Goal: Task Accomplishment & Management: Use online tool/utility

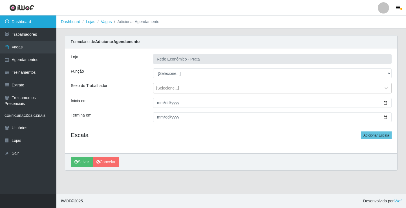
click at [28, 23] on link "Dashboard" at bounding box center [28, 22] width 56 height 13
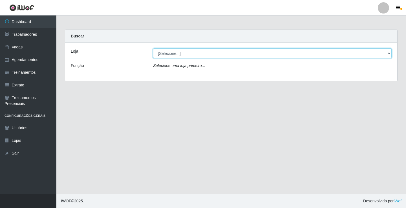
click at [389, 54] on select "[Selecione...] Rede Econômico - Prata" at bounding box center [272, 53] width 239 height 10
select select "192"
click at [153, 48] on select "[Selecione...] Rede Econômico - Prata" at bounding box center [272, 53] width 239 height 10
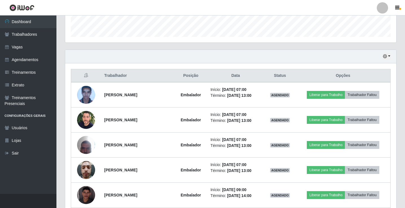
scroll to position [169, 0]
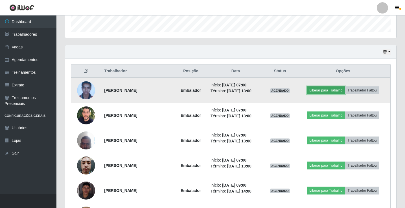
click at [326, 91] on button "Liberar para Trabalho" at bounding box center [325, 91] width 38 height 8
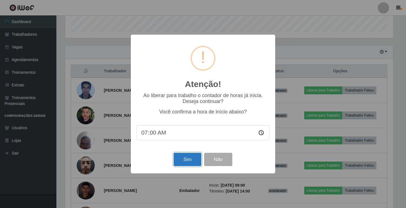
click at [182, 164] on button "Sim" at bounding box center [187, 159] width 27 height 13
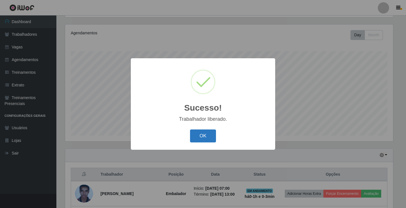
click at [200, 140] on button "OK" at bounding box center [203, 136] width 26 height 13
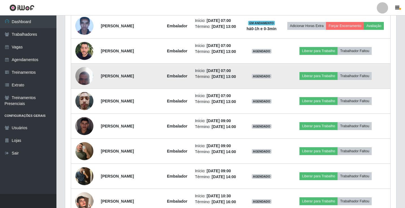
scroll to position [235, 0]
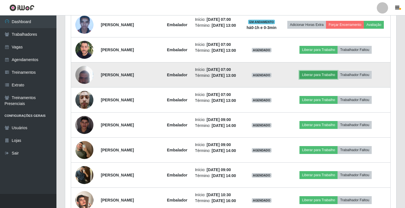
click at [320, 79] on button "Liberar para Trabalho" at bounding box center [318, 75] width 38 height 8
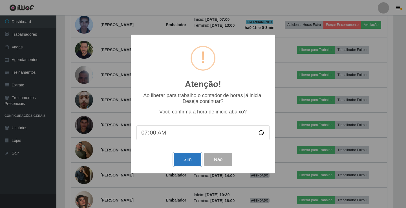
click at [188, 162] on button "Sim" at bounding box center [187, 159] width 27 height 13
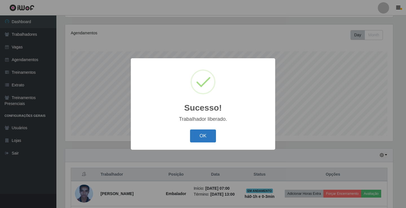
click at [198, 140] on button "OK" at bounding box center [203, 136] width 26 height 13
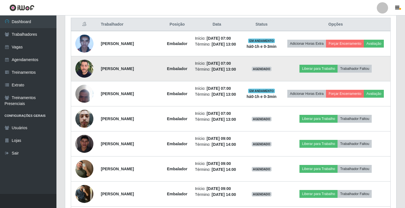
scroll to position [226, 0]
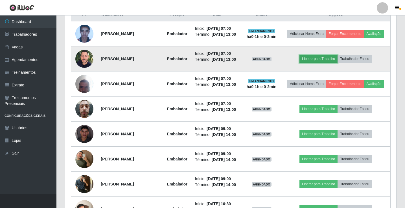
click at [318, 63] on button "Liberar para Trabalho" at bounding box center [318, 59] width 38 height 8
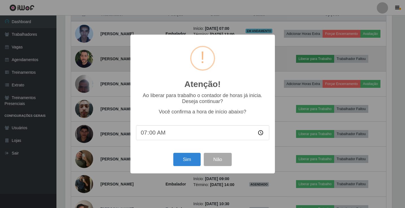
scroll to position [117, 328]
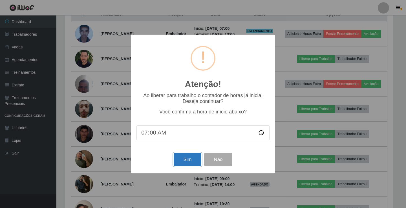
click at [189, 163] on button "Sim" at bounding box center [187, 159] width 27 height 13
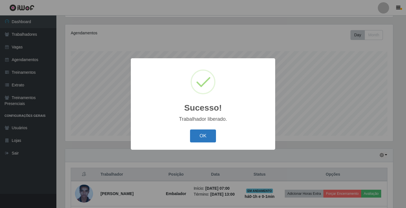
click at [201, 138] on button "OK" at bounding box center [203, 136] width 26 height 13
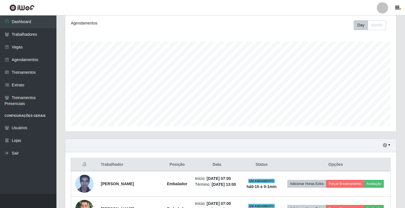
scroll to position [0, 0]
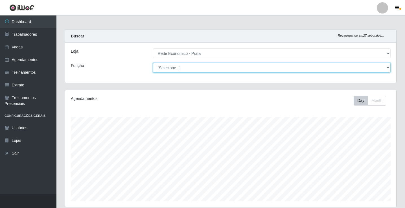
click at [389, 69] on select "[Selecione...] ASG ASG + ASG ++ Embalador Embalador + Embalador ++ Operador de …" at bounding box center [271, 68] width 237 height 10
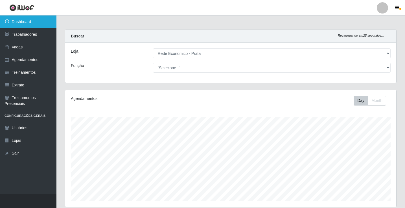
click at [18, 19] on link "Dashboard" at bounding box center [28, 22] width 56 height 13
click at [21, 21] on link "Dashboard" at bounding box center [28, 22] width 56 height 13
click at [37, 22] on link "Dashboard" at bounding box center [28, 22] width 56 height 13
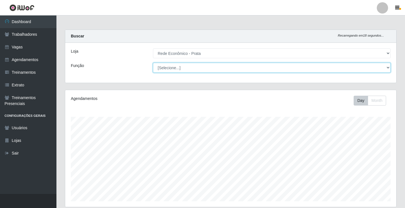
click at [389, 69] on select "[Selecione...] ASG ASG + ASG ++ Embalador Embalador + Embalador ++ Operador de …" at bounding box center [271, 68] width 237 height 10
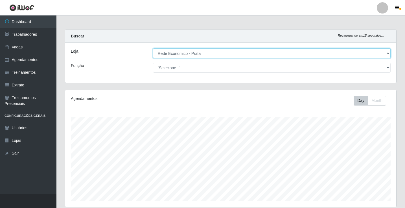
click at [386, 52] on select "[Selecione...] Rede Econômico - Prata" at bounding box center [271, 53] width 237 height 10
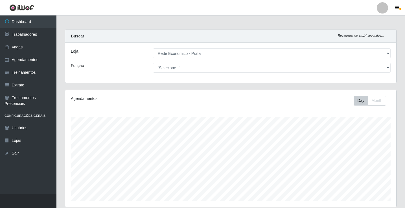
click at [377, 74] on div "Loja [Selecione...] Rede Econômico - Prata Função [Selecione...] ASG ASG + ASG …" at bounding box center [230, 63] width 331 height 40
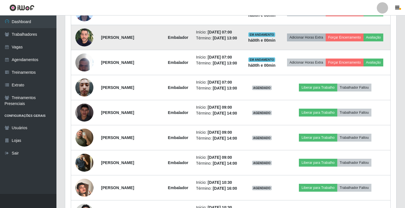
scroll to position [254, 0]
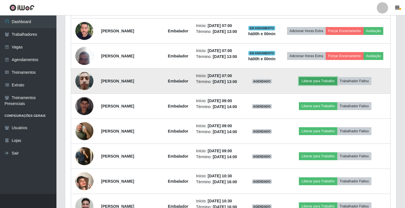
click at [321, 85] on button "Liberar para Trabalho" at bounding box center [318, 81] width 38 height 8
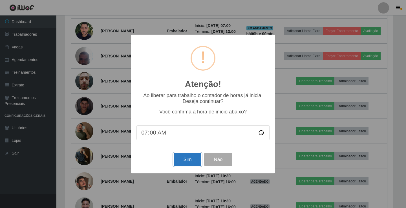
click at [183, 164] on button "Sim" at bounding box center [187, 159] width 27 height 13
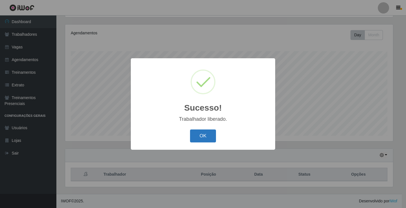
click at [196, 133] on button "OK" at bounding box center [203, 136] width 26 height 13
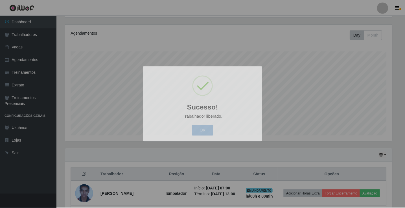
scroll to position [117, 331]
